Goal: Task Accomplishment & Management: Manage account settings

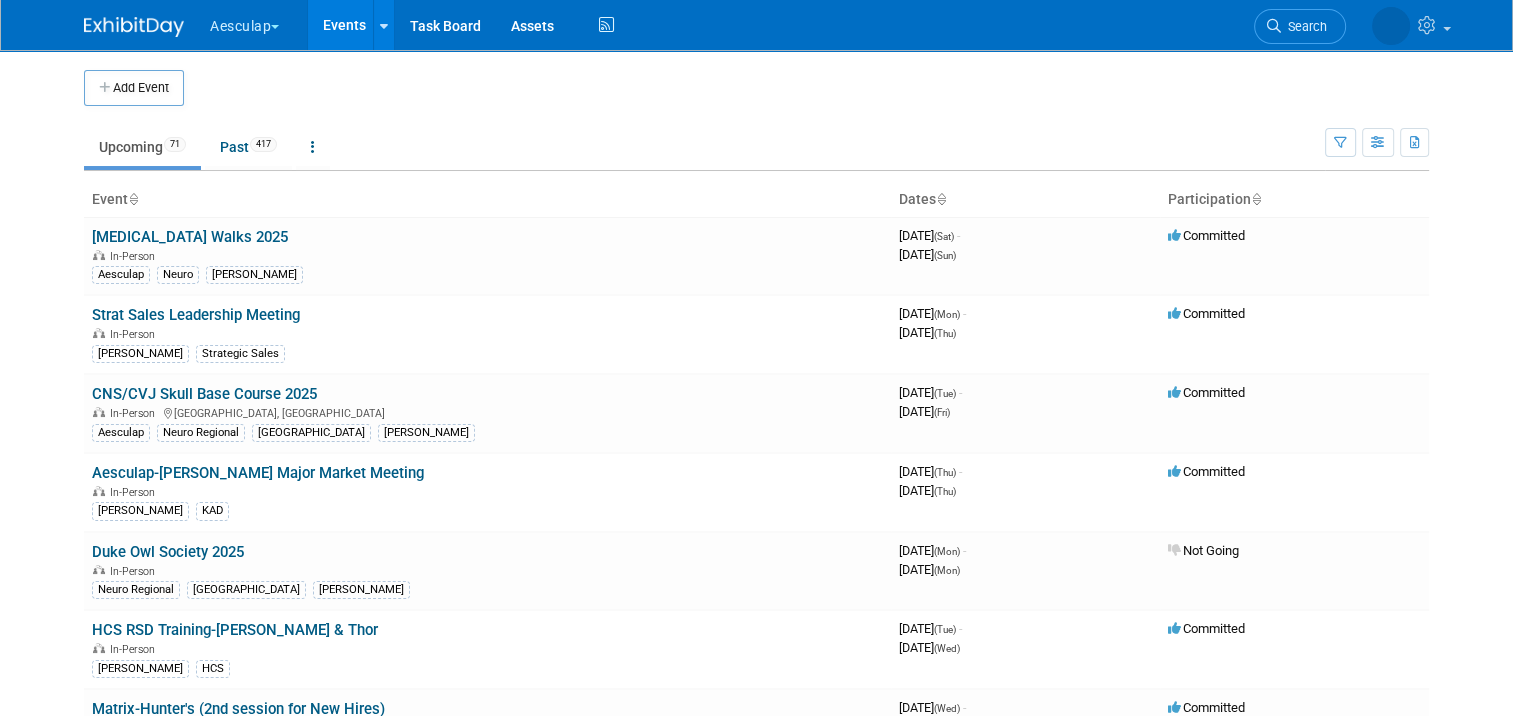
click at [208, 43] on button "Aesculap" at bounding box center [256, 22] width 96 height 44
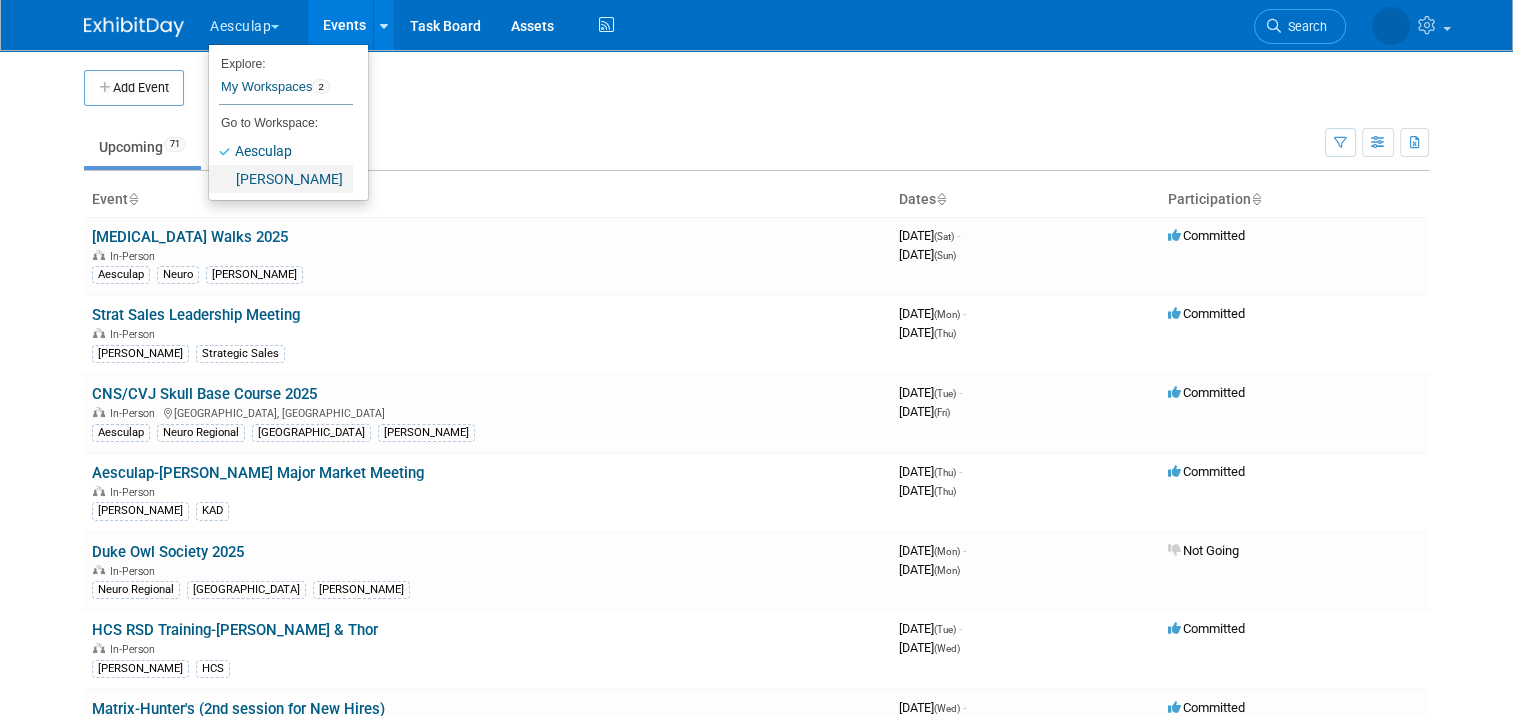
click at [261, 181] on link "[PERSON_NAME]" at bounding box center [281, 179] width 144 height 28
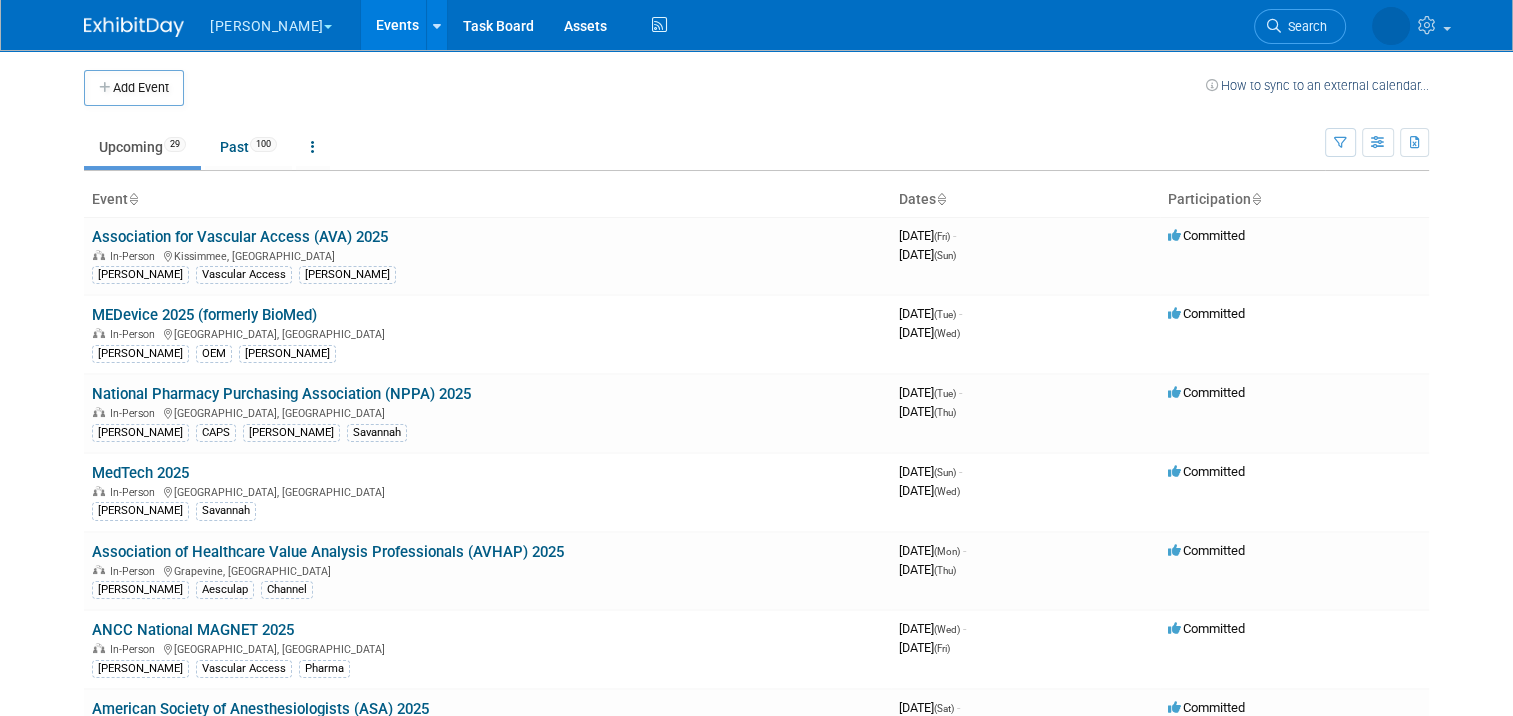
click at [365, 86] on td at bounding box center [695, 88] width 1022 height 36
click at [375, 700] on link "American Society of Anesthesiologists (ASA) 2025" at bounding box center [260, 709] width 337 height 18
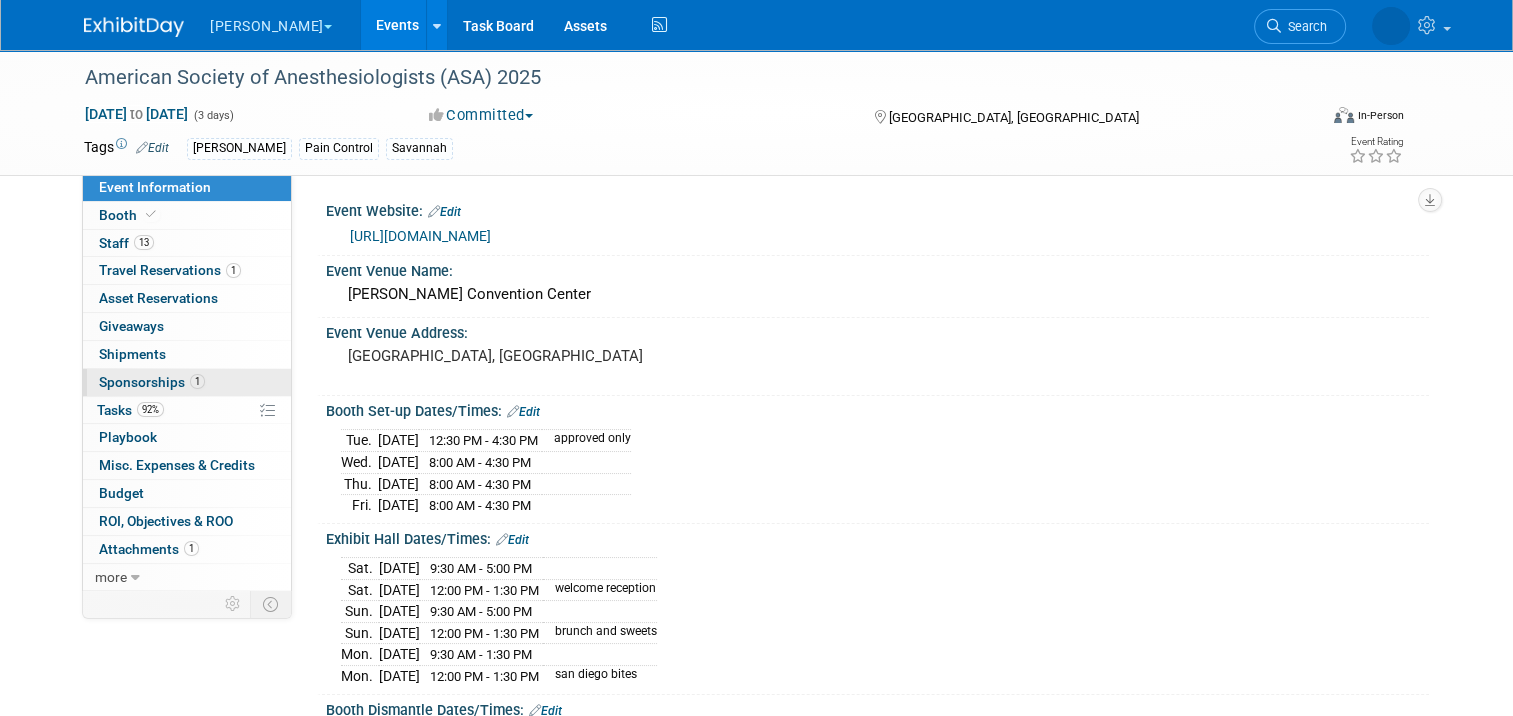
click at [216, 390] on link "1 Sponsorships 1" at bounding box center [187, 382] width 208 height 27
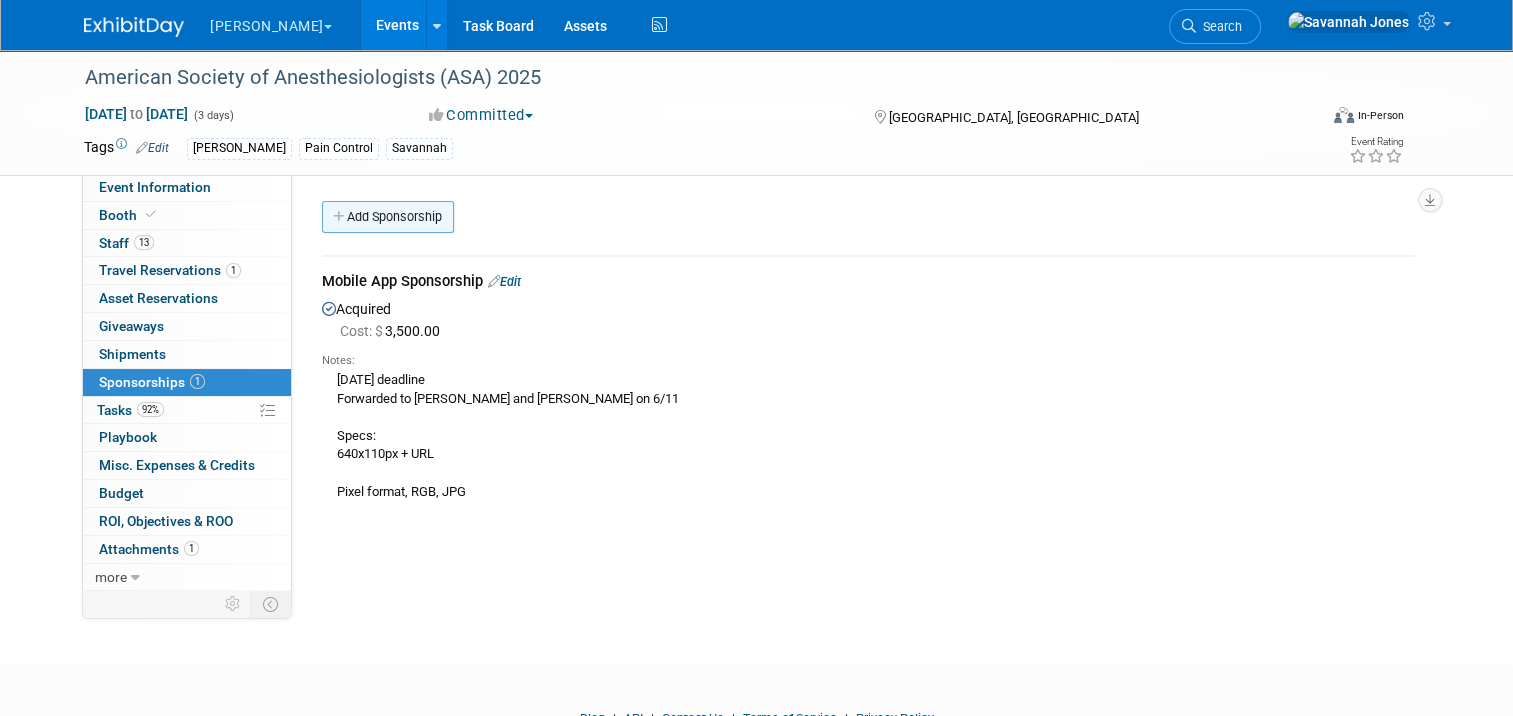
click at [367, 224] on link "Add Sponsorship" at bounding box center [388, 217] width 132 height 32
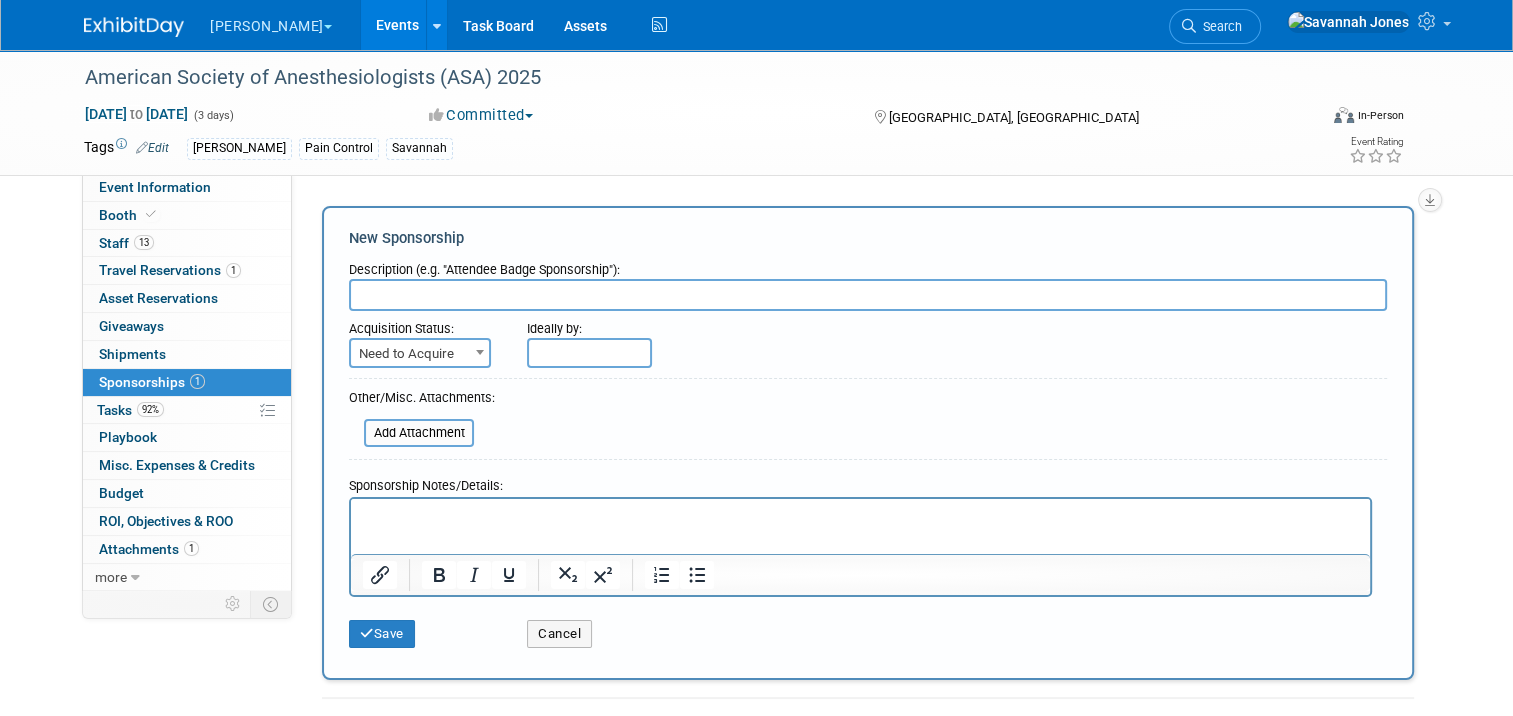
click at [407, 292] on input "text" at bounding box center [868, 295] width 1038 height 32
drag, startPoint x: 758, startPoint y: 790, endPoint x: 411, endPoint y: 522, distance: 438.3
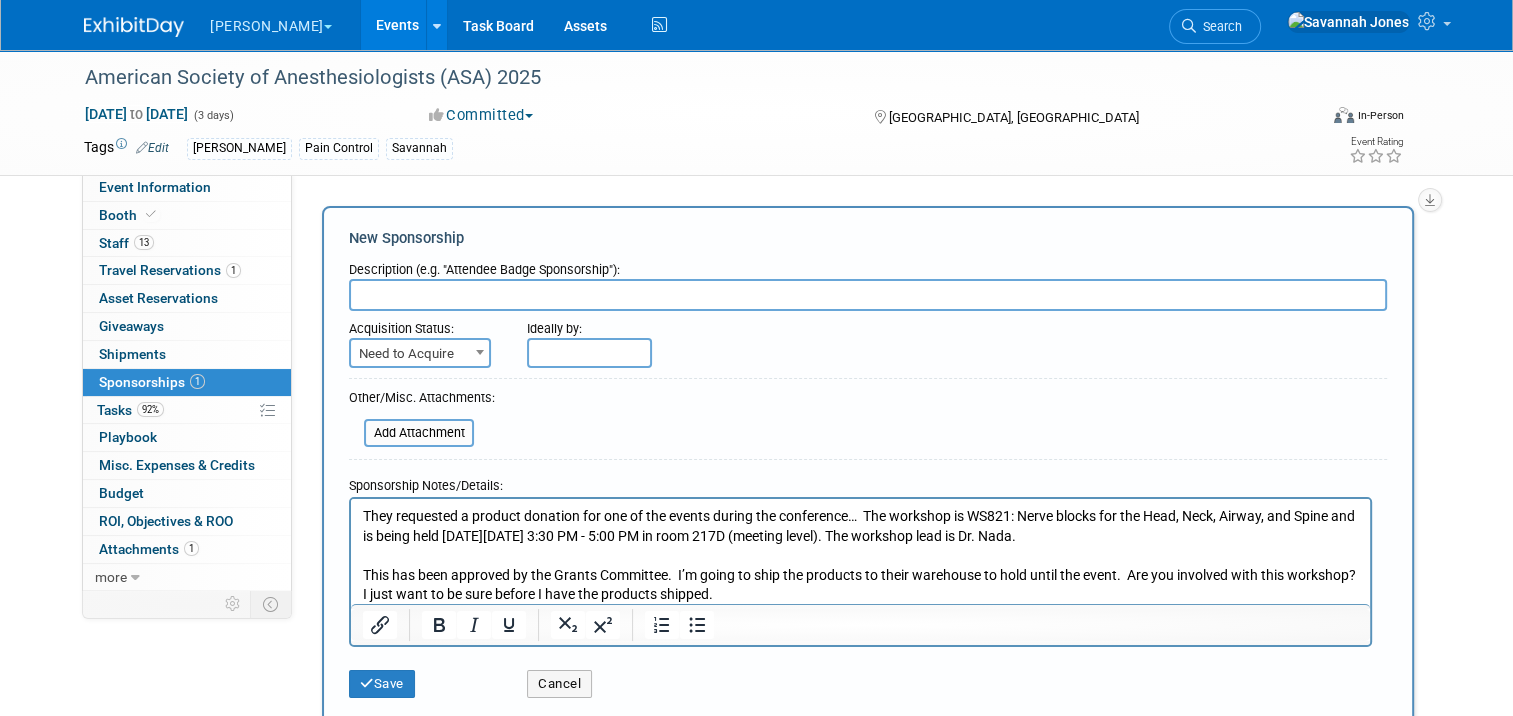
click at [556, 301] on input "text" at bounding box center [868, 295] width 1038 height 32
type input "Product Demonstration"
click at [405, 676] on button "Save" at bounding box center [382, 684] width 66 height 28
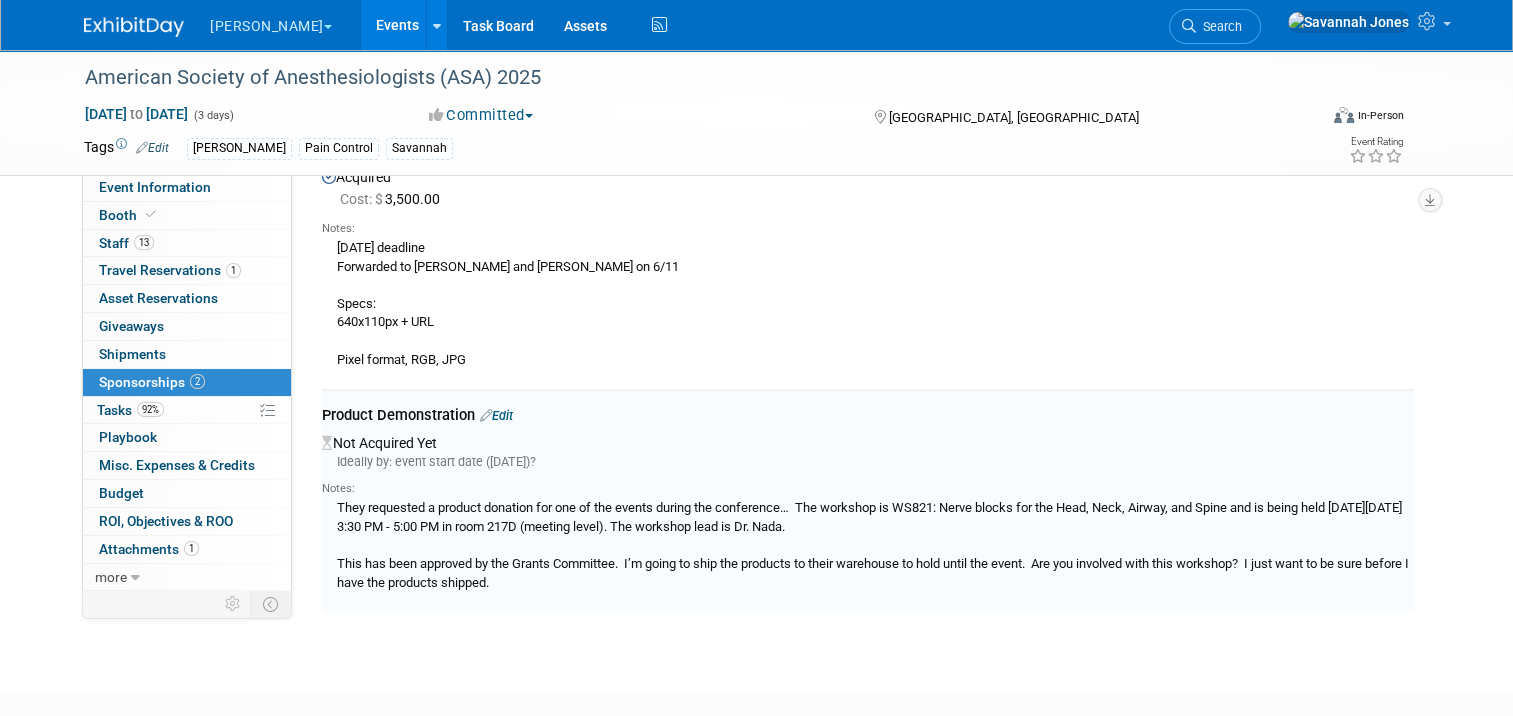
scroll to position [244, 0]
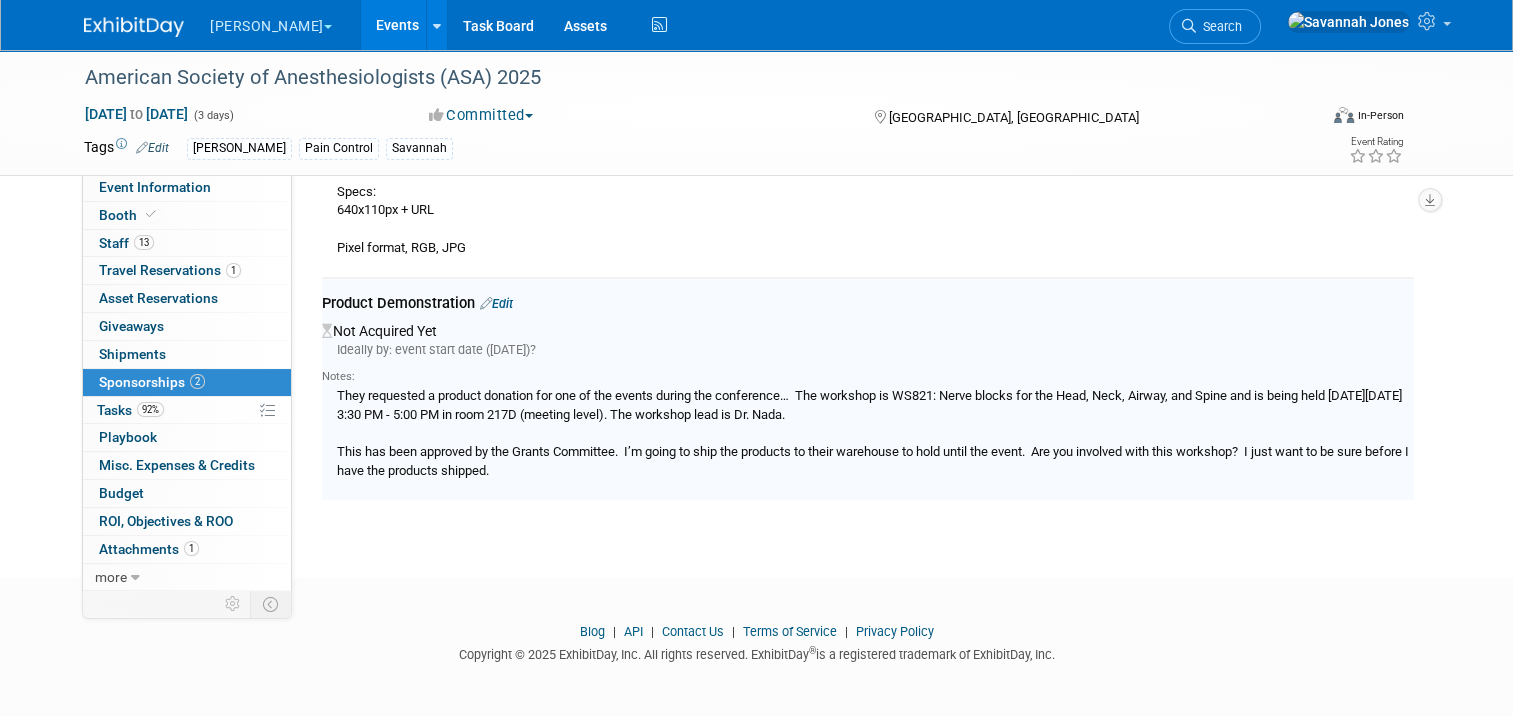
click at [483, 304] on link "Edit" at bounding box center [496, 303] width 33 height 15
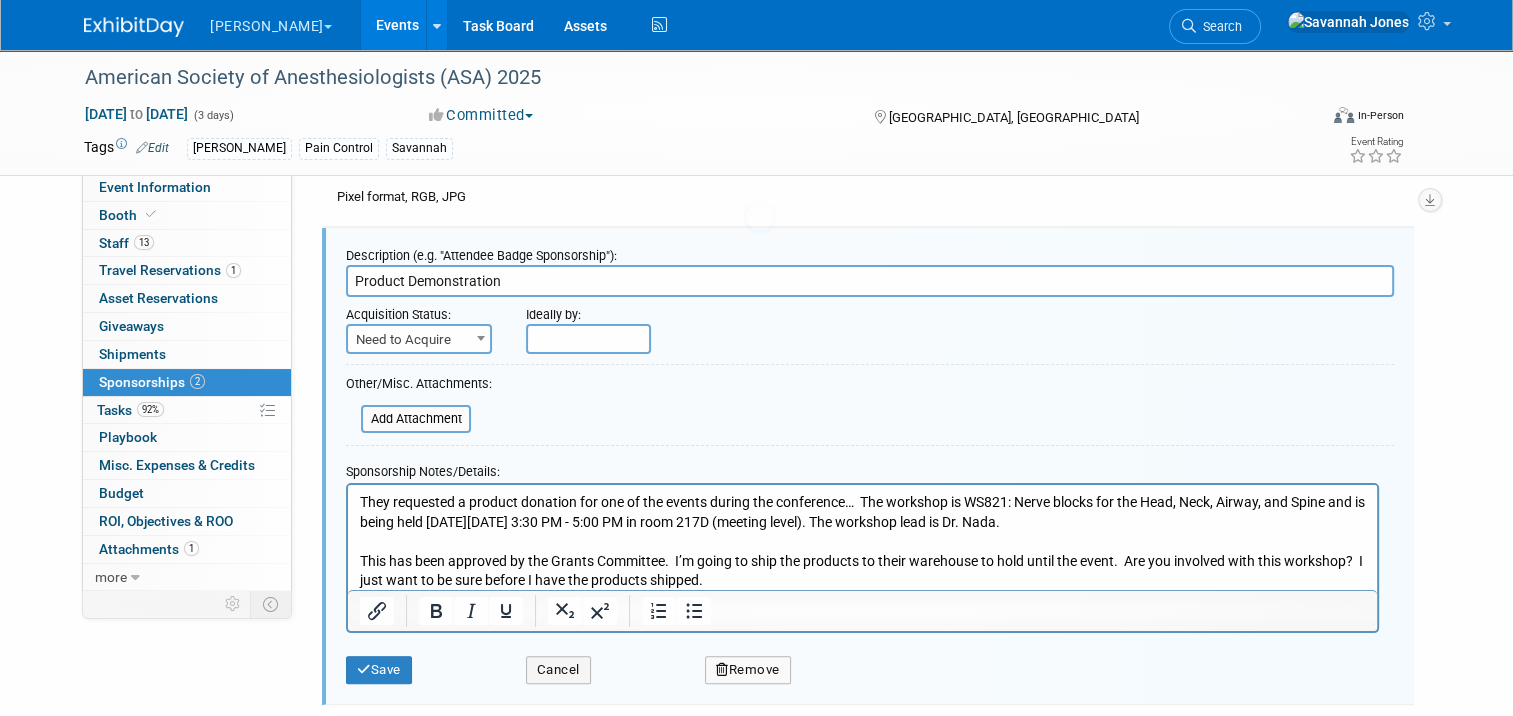
scroll to position [0, 0]
click at [425, 324] on span "Need to Acquire" at bounding box center [419, 339] width 146 height 30
select select "2"
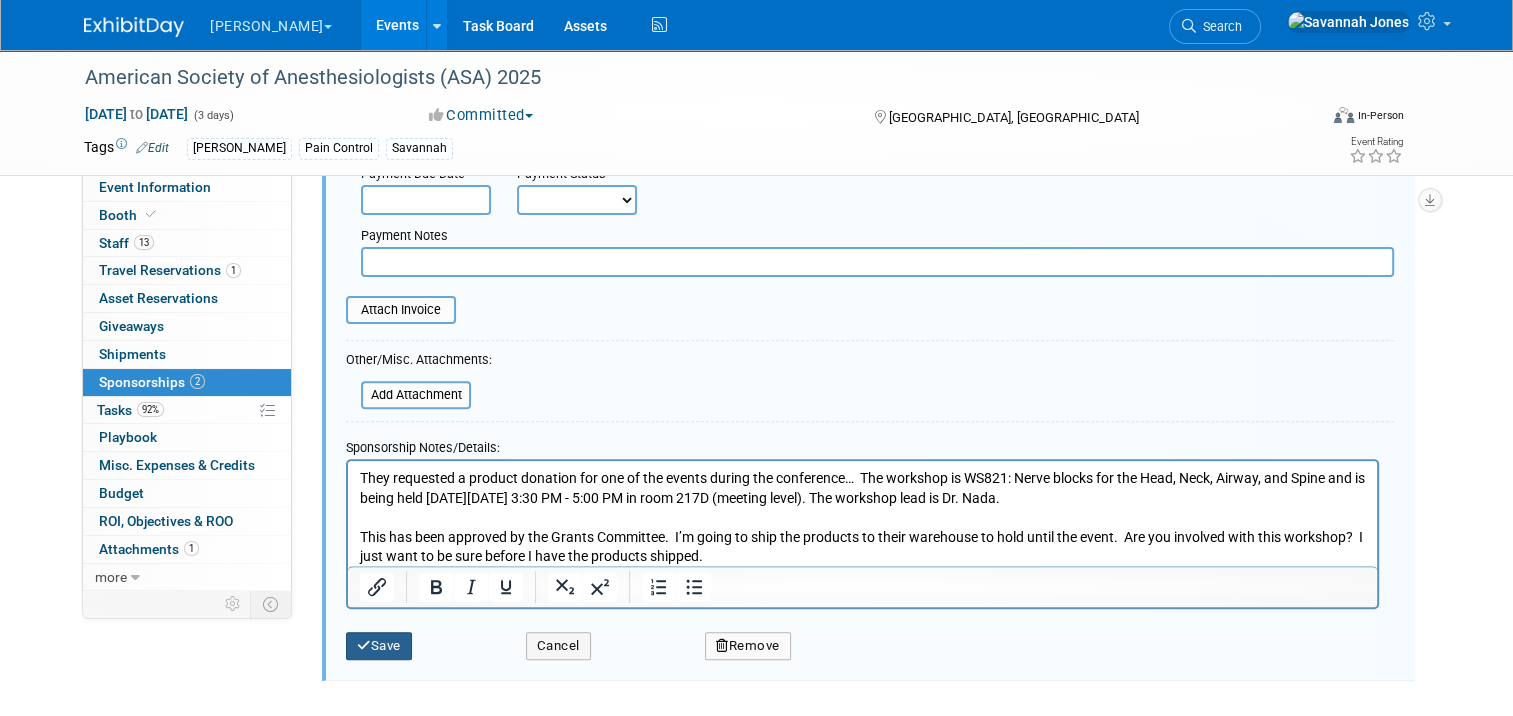
click at [379, 638] on button "Save" at bounding box center [379, 646] width 66 height 28
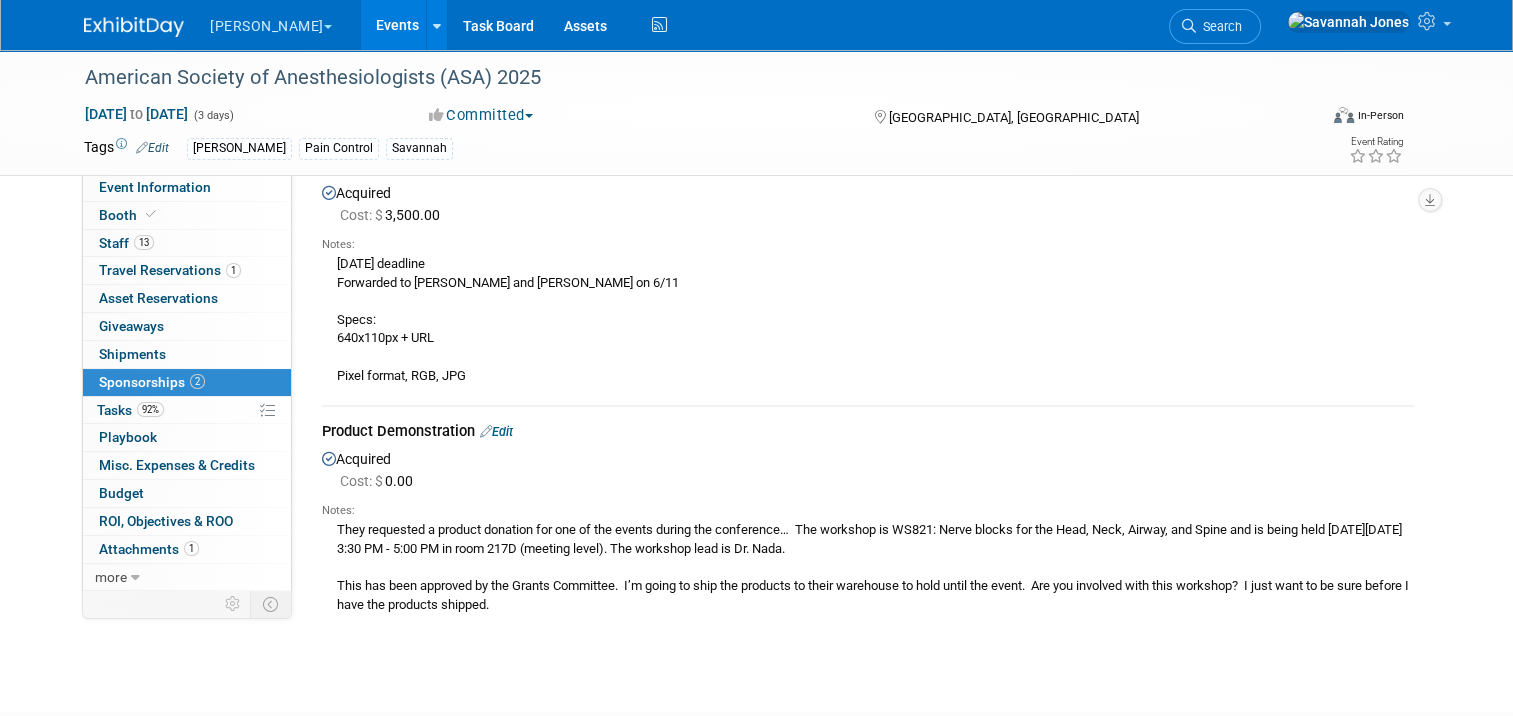
scroll to position [116, 0]
drag, startPoint x: 1028, startPoint y: 4, endPoint x: 828, endPoint y: 91, distance: 218.1
click at [828, 91] on div "American Society of Anesthesiologists (ASA) 2025" at bounding box center [685, 78] width 1214 height 36
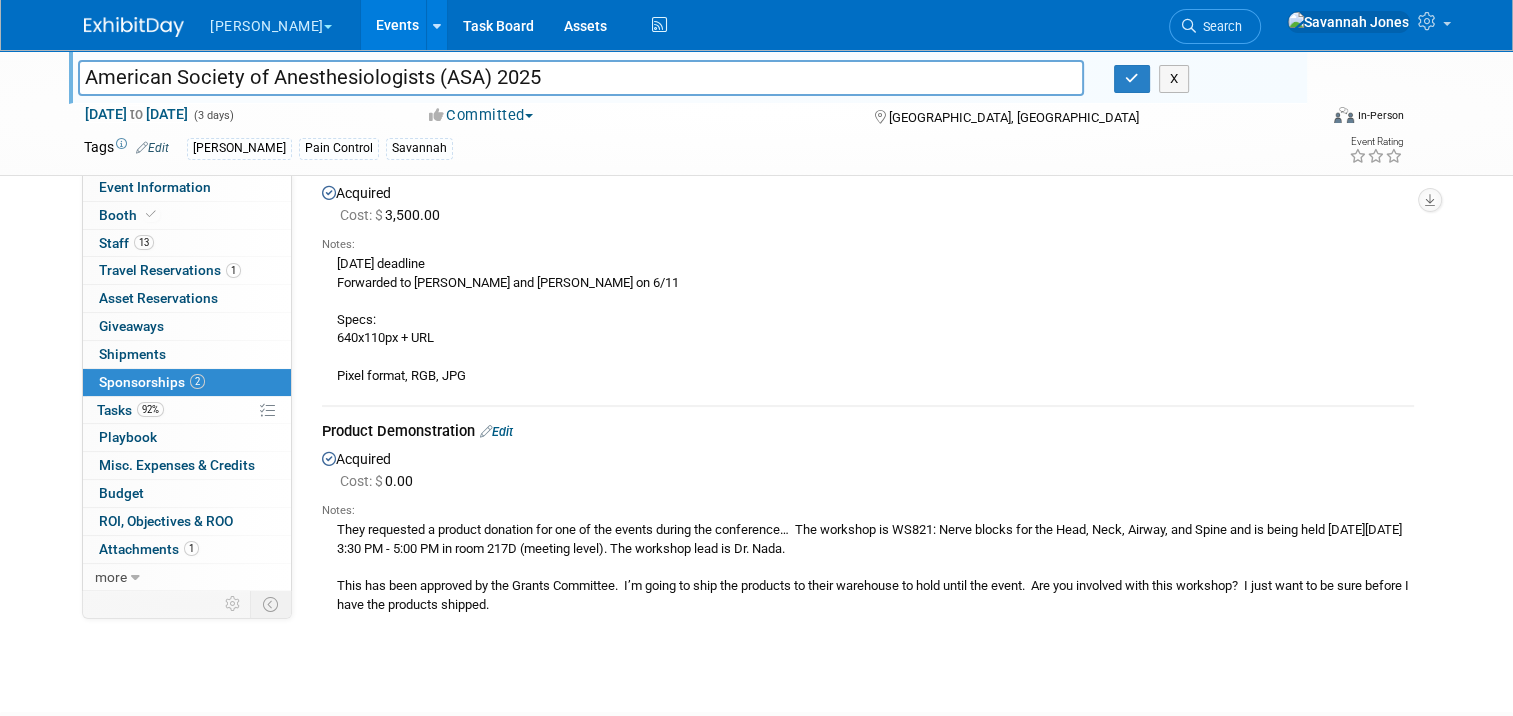
drag, startPoint x: 859, startPoint y: 160, endPoint x: 868, endPoint y: 180, distance: 21.9
click at [868, 180] on div "American Society of Anesthesiologists (ASA) 2025 American Society of Anesthesio…" at bounding box center [756, 305] width 1513 height 742
click at [868, 180] on div "Acquired Cost: $ 3,500.00 Notes: 9/1/2025 deadline Forwarded to Kelsey and Rene…" at bounding box center [868, 285] width 1092 height 211
